Goal: Information Seeking & Learning: Learn about a topic

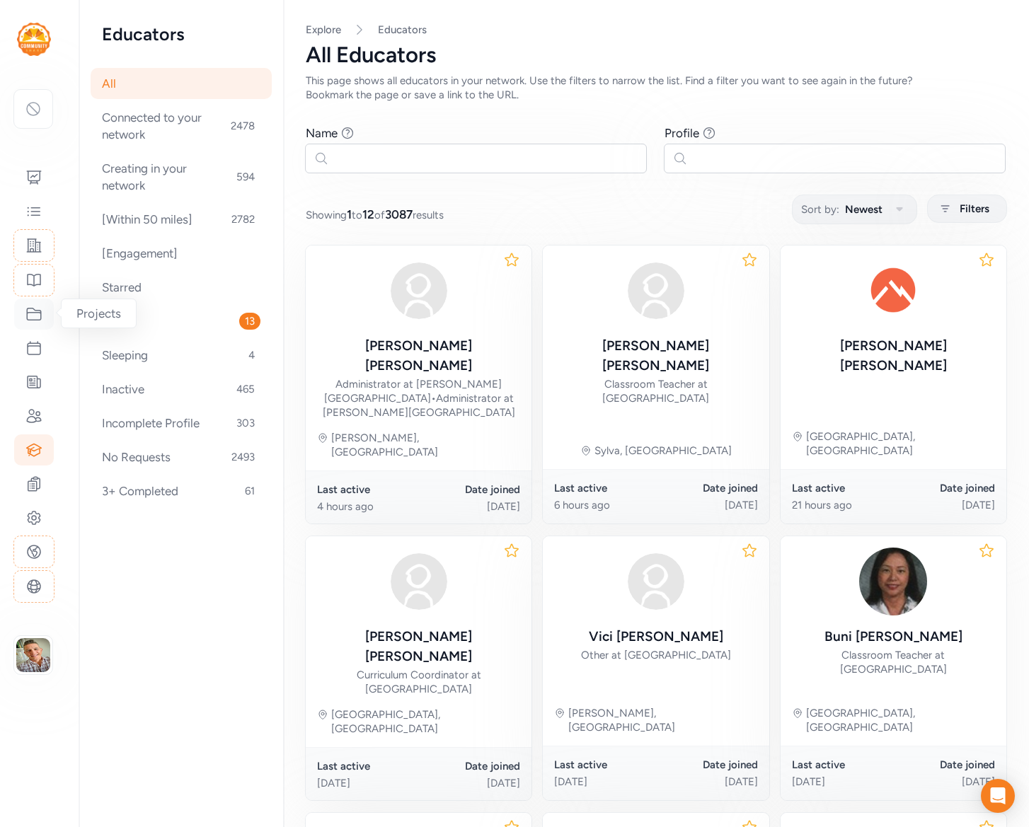
click at [31, 316] on icon at bounding box center [33, 314] width 17 height 17
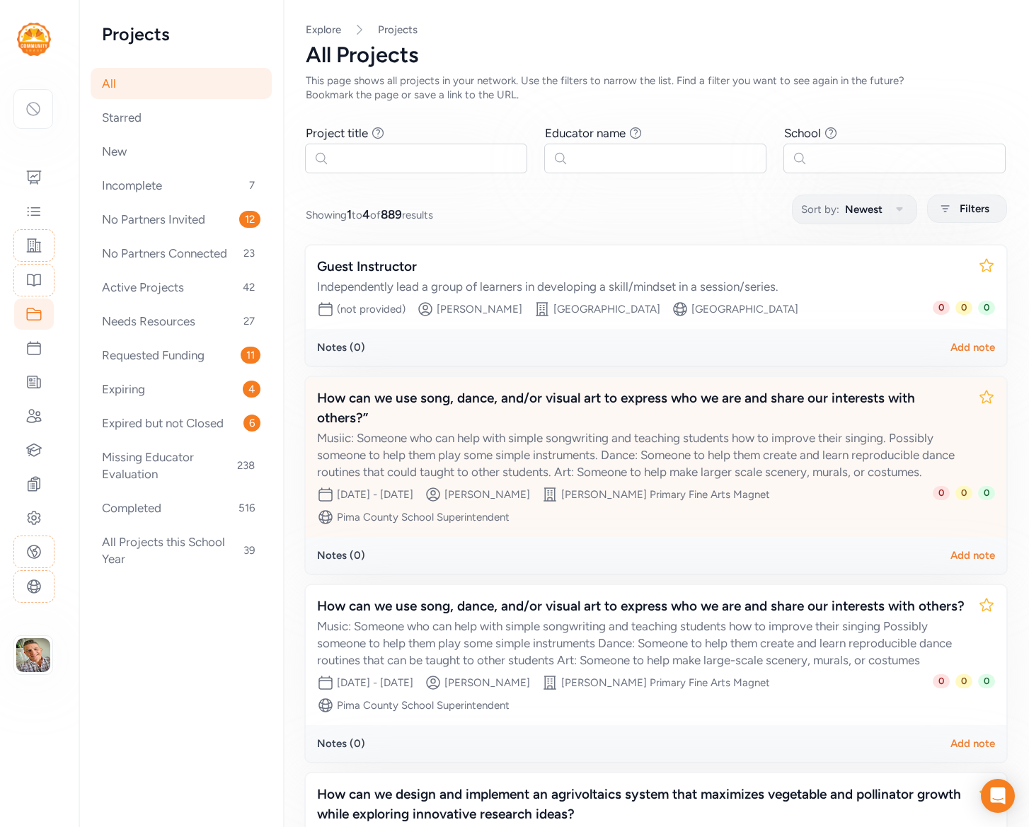
click at [524, 429] on div "Musiic: Someone who can help with simple songwriting and teaching students how …" at bounding box center [641, 454] width 649 height 51
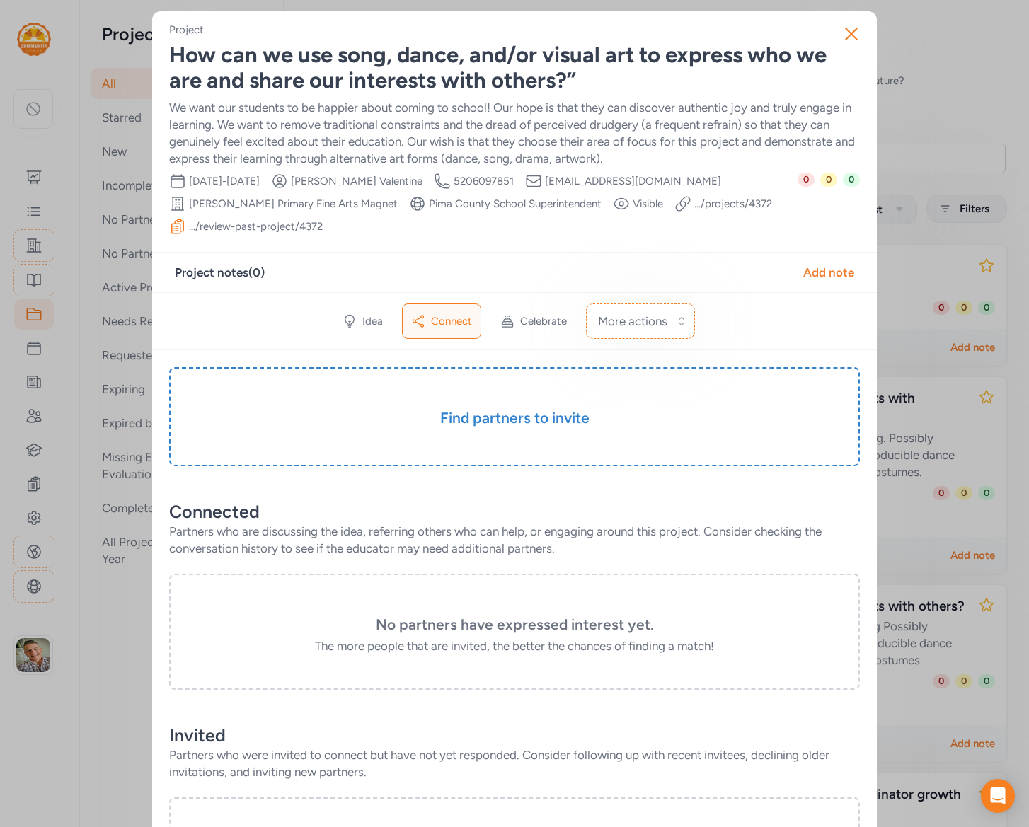
click at [289, 126] on div "We want our students to be happier about coming to school! Our hope is that the…" at bounding box center [514, 133] width 691 height 68
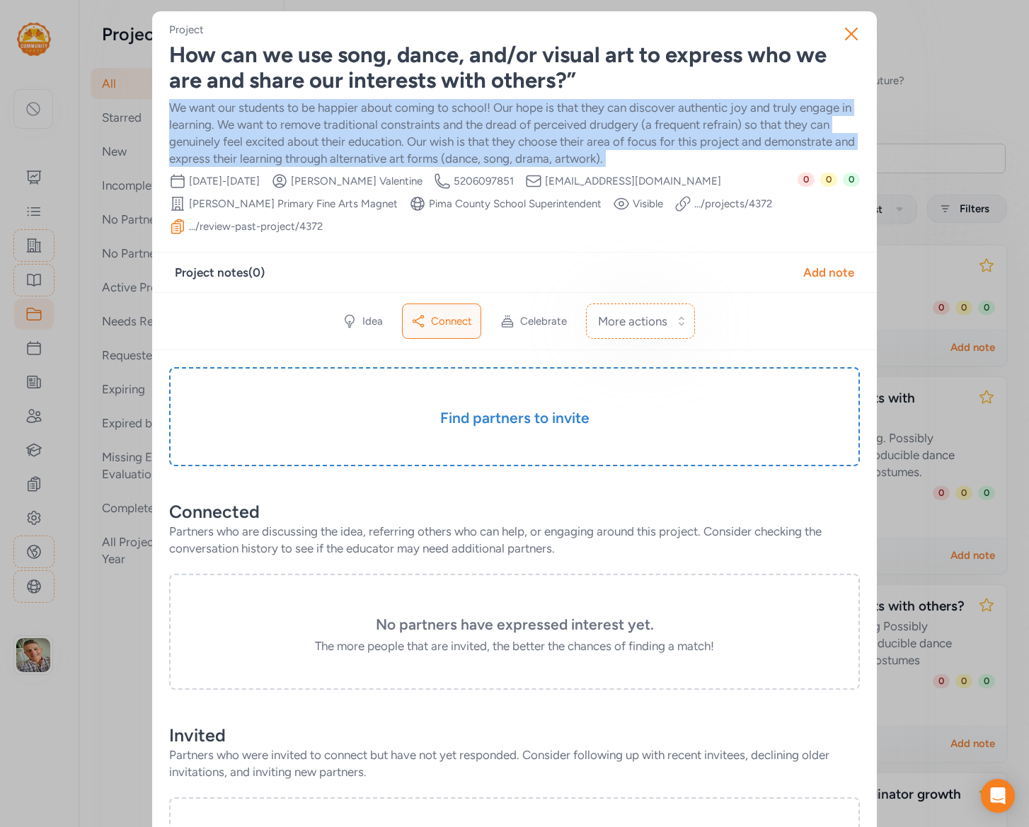
click at [289, 126] on div "We want our students to be happier about coming to school! Our hope is that the…" at bounding box center [514, 133] width 691 height 68
click at [694, 203] on link ".../projects/ 4372" at bounding box center [733, 204] width 78 height 14
click at [850, 28] on icon "button" at bounding box center [851, 34] width 23 height 23
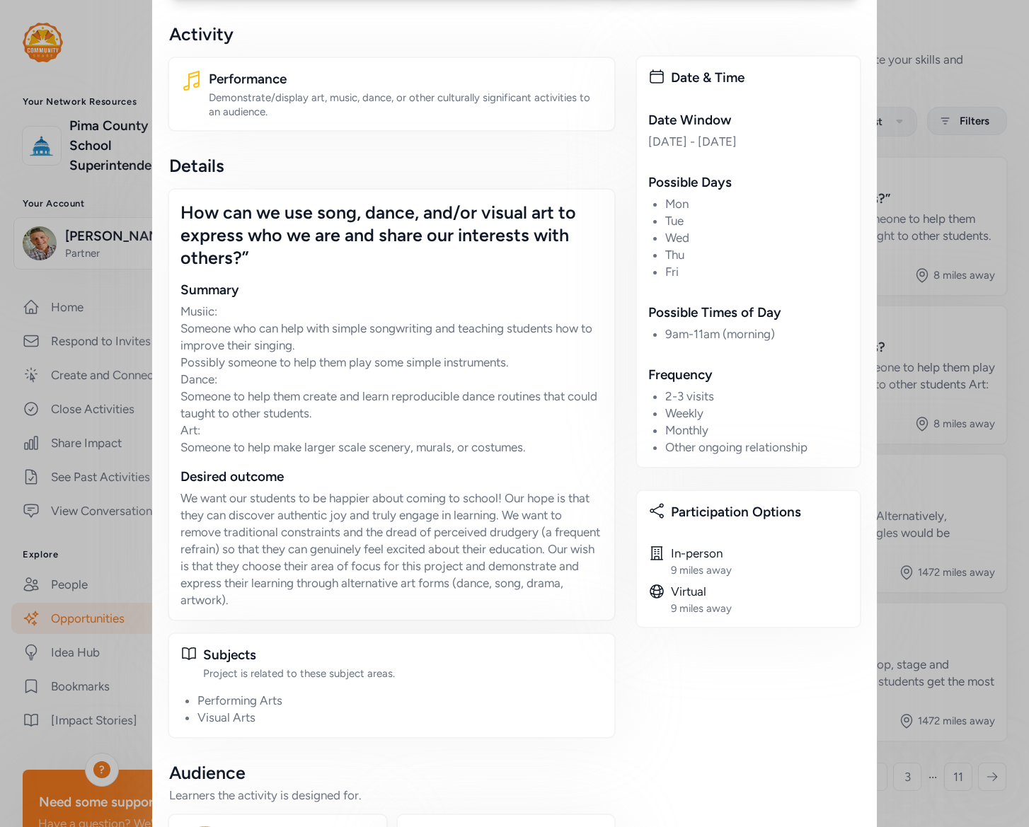
scroll to position [214, 0]
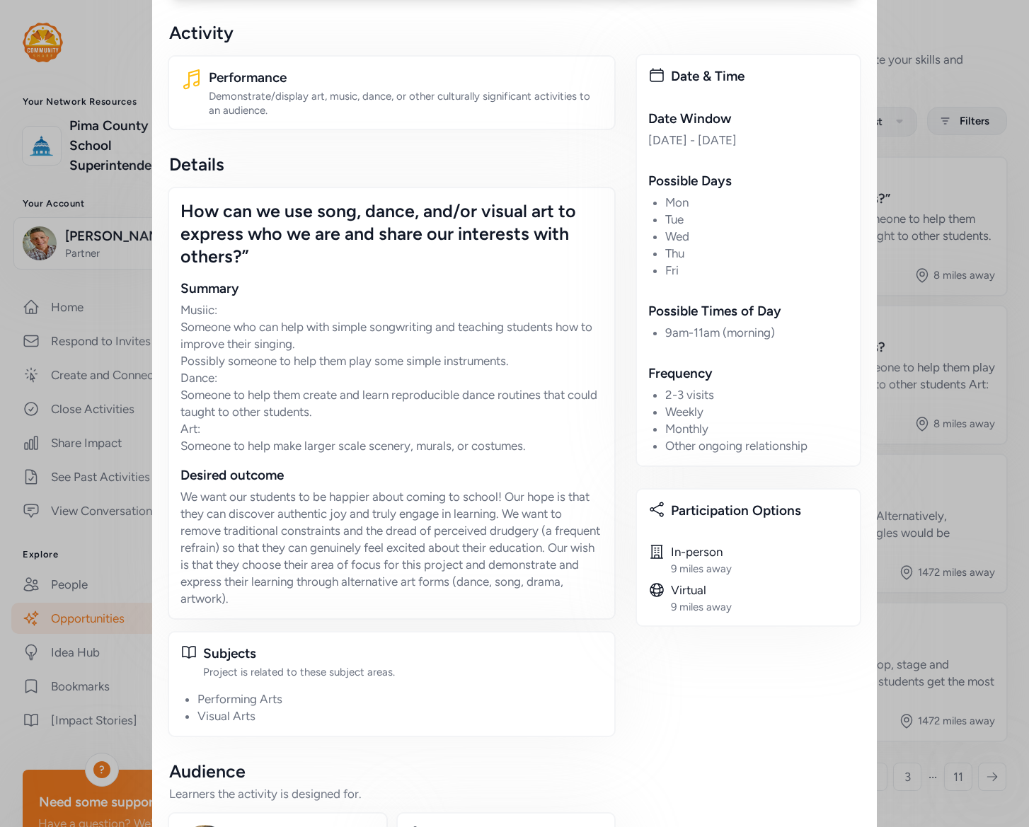
click at [281, 345] on p "Musiic: Someone who can help with simple songwriting and teaching students how …" at bounding box center [391, 377] width 422 height 153
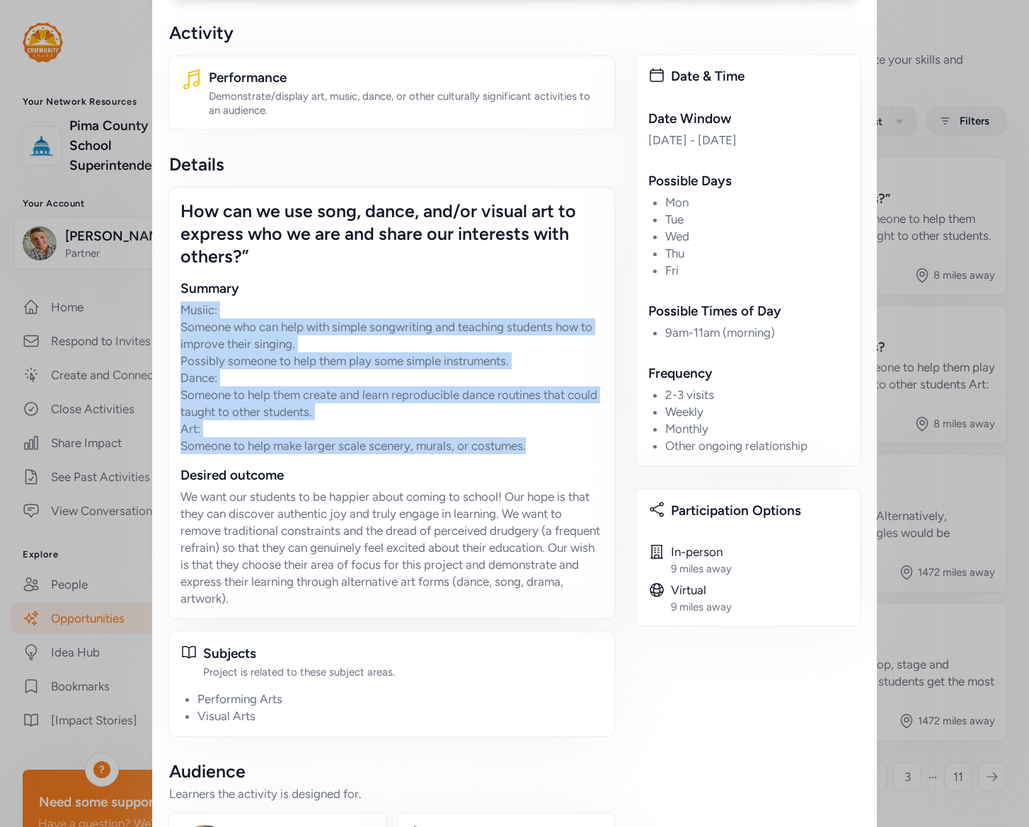
drag, startPoint x: 184, startPoint y: 308, endPoint x: 556, endPoint y: 442, distance: 395.7
click at [556, 442] on p "Musiic: Someone who can help with simple songwriting and teaching students how …" at bounding box center [391, 377] width 422 height 153
copy p "Musiic: Someone who can help with simple songwriting and teaching students how …"
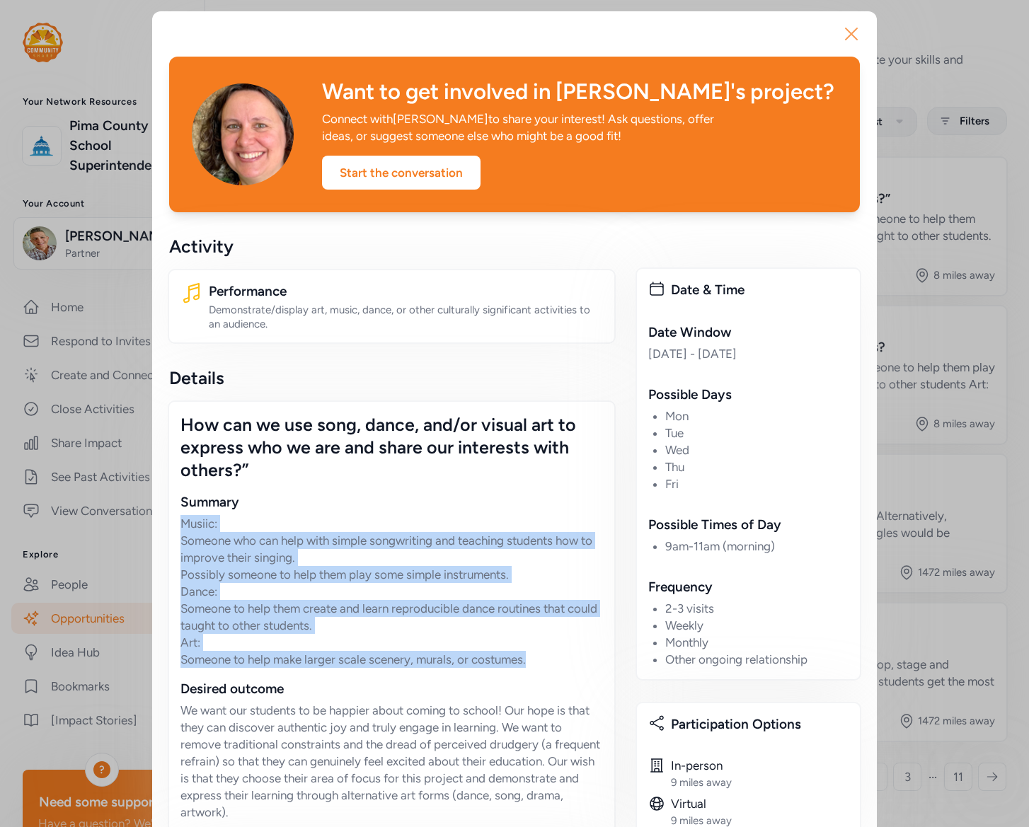
click at [850, 25] on icon "button" at bounding box center [851, 34] width 23 height 23
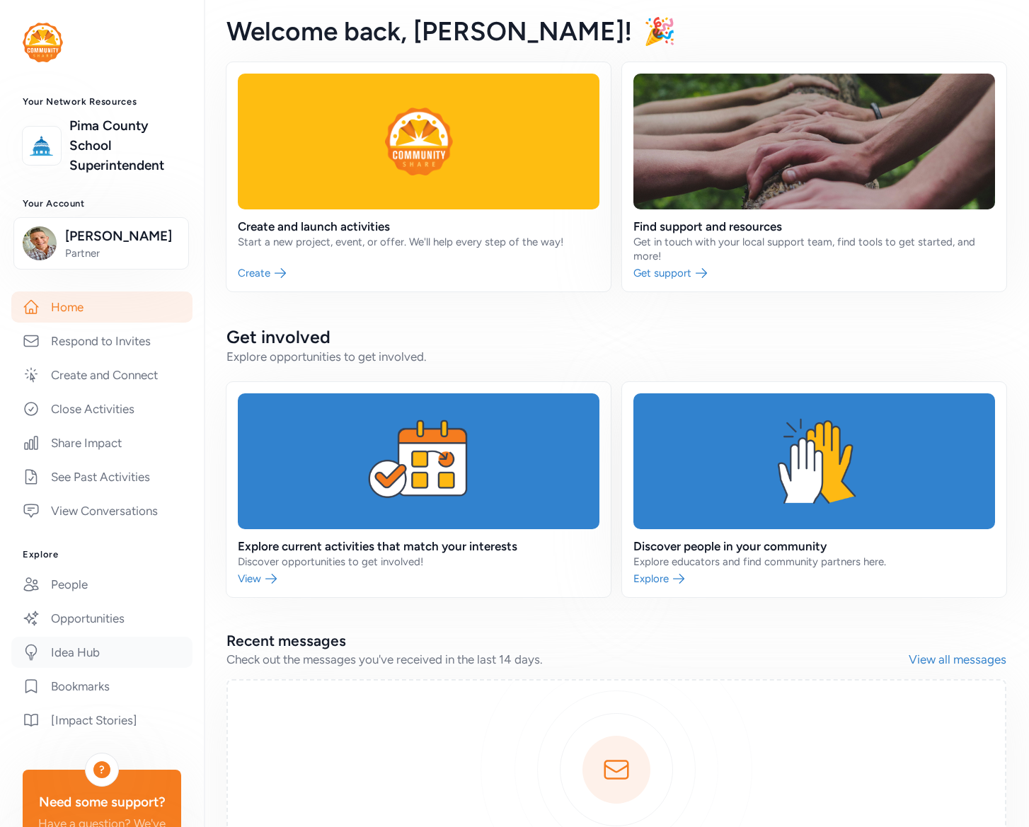
click at [81, 659] on link "Idea Hub" at bounding box center [101, 652] width 181 height 31
